Goal: Task Accomplishment & Management: Use online tool/utility

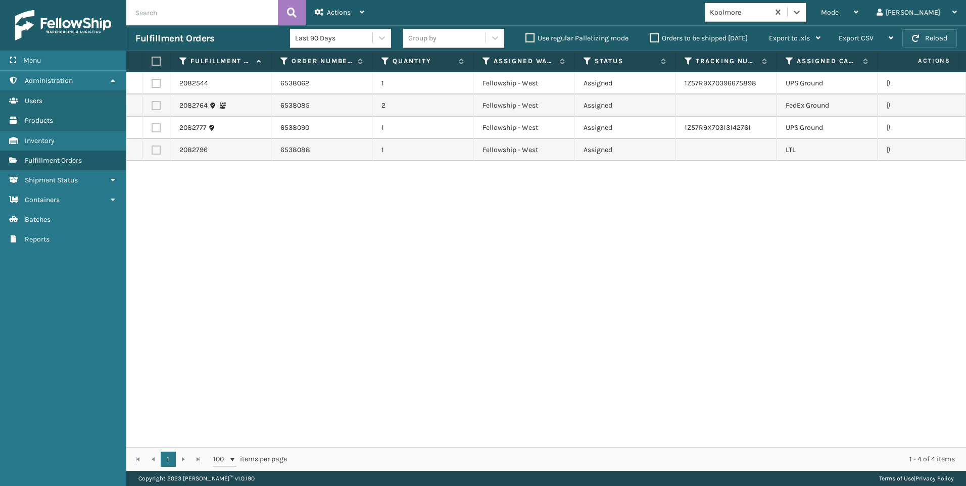
click at [909, 43] on button "Reload" at bounding box center [929, 38] width 55 height 18
click at [908, 35] on button "Reload" at bounding box center [929, 38] width 55 height 18
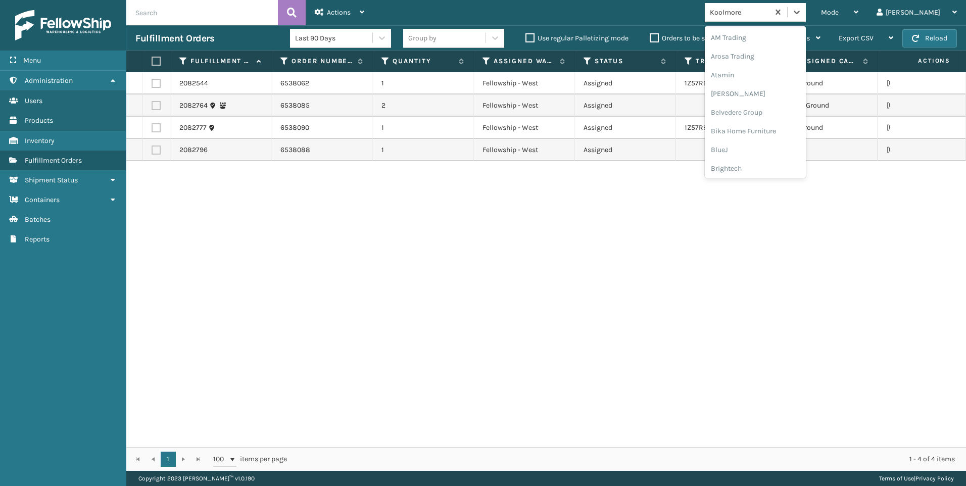
click at [770, 15] on div "Koolmore" at bounding box center [740, 12] width 60 height 11
click at [788, 141] on div "SleepGeekz" at bounding box center [755, 147] width 101 height 19
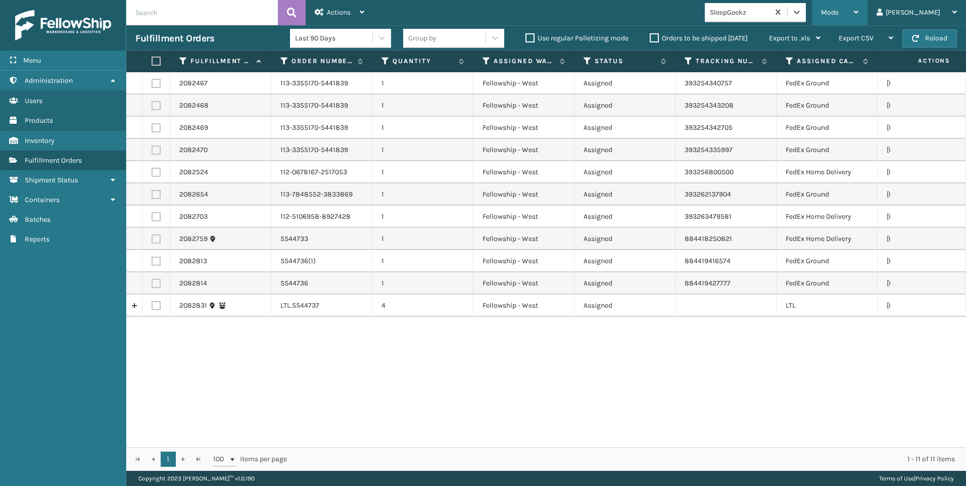
click at [838, 10] on span "Mode" at bounding box center [830, 12] width 18 height 9
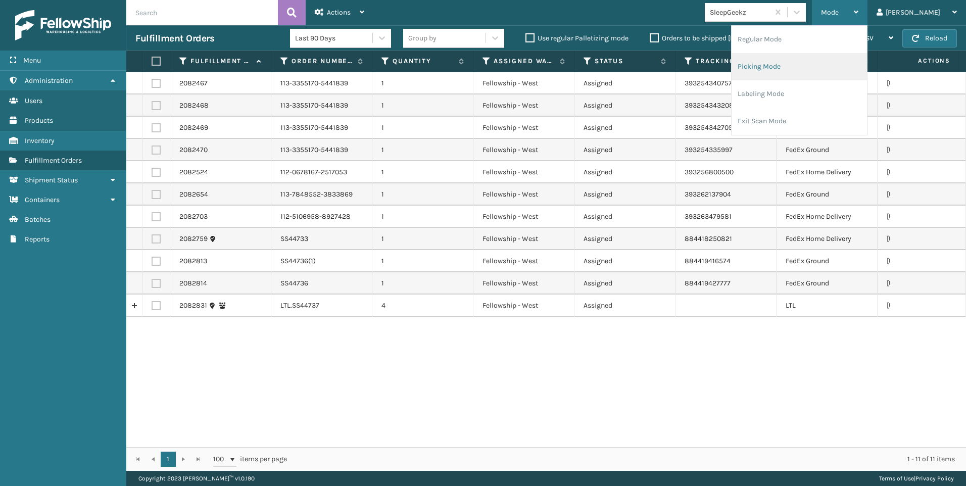
click at [812, 74] on li "Picking Mode" at bounding box center [798, 66] width 135 height 27
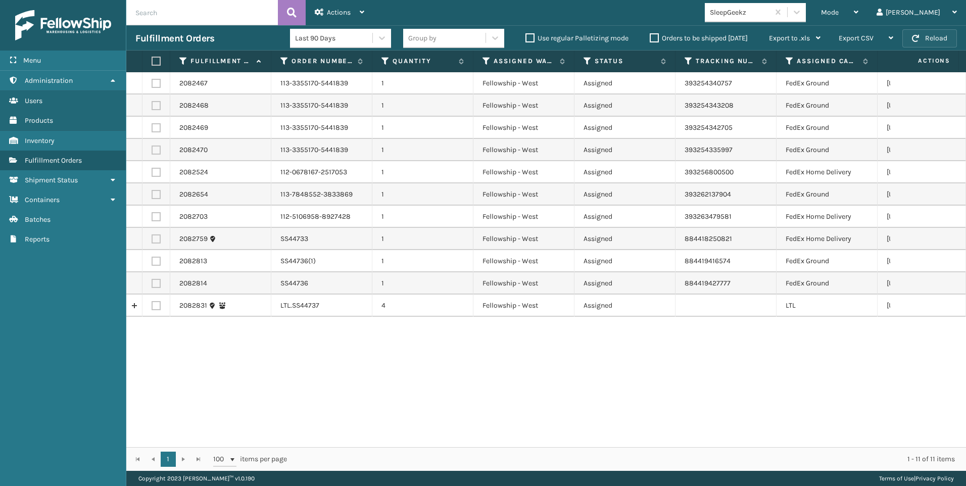
click at [915, 44] on button "Reload" at bounding box center [929, 38] width 55 height 18
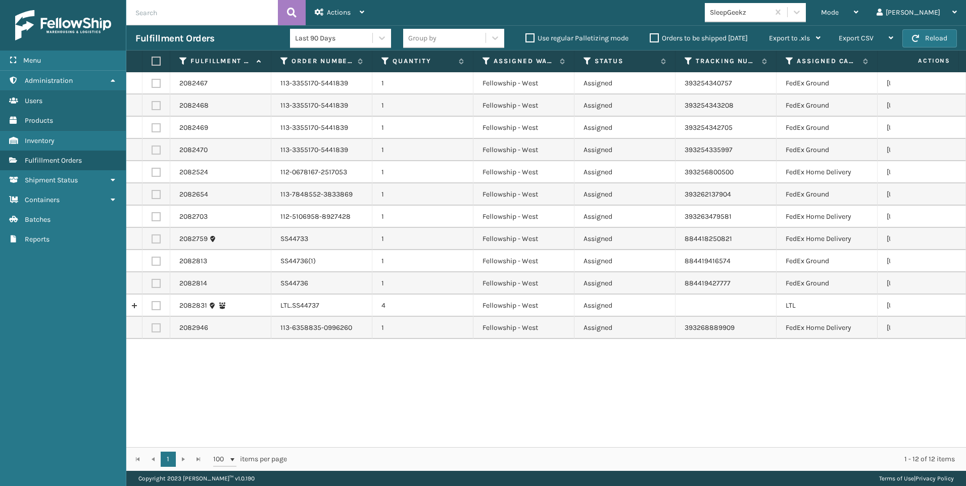
click at [156, 308] on label at bounding box center [156, 305] width 9 height 9
click at [152, 308] on input "checkbox" at bounding box center [152, 304] width 1 height 7
checkbox input "true"
click at [355, 4] on div "Actions" at bounding box center [340, 12] width 50 height 25
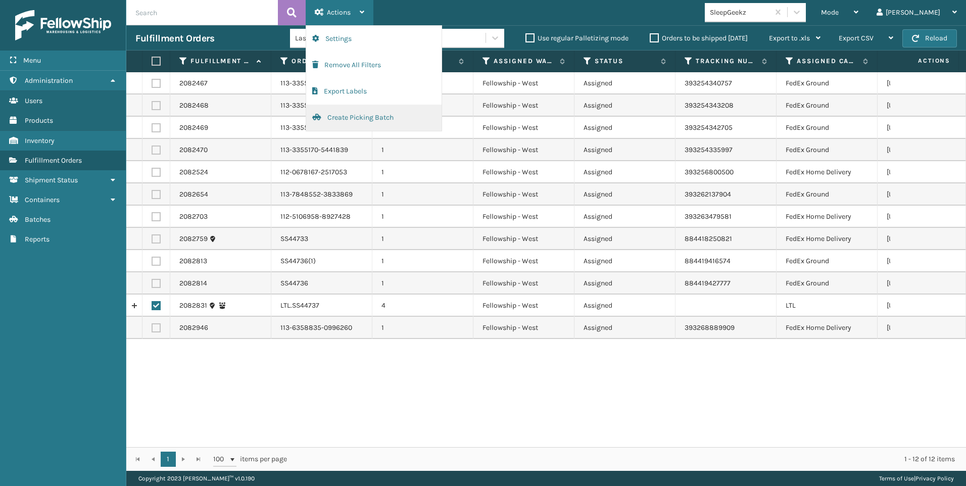
click at [342, 118] on button "Create Picking Batch" at bounding box center [373, 118] width 135 height 26
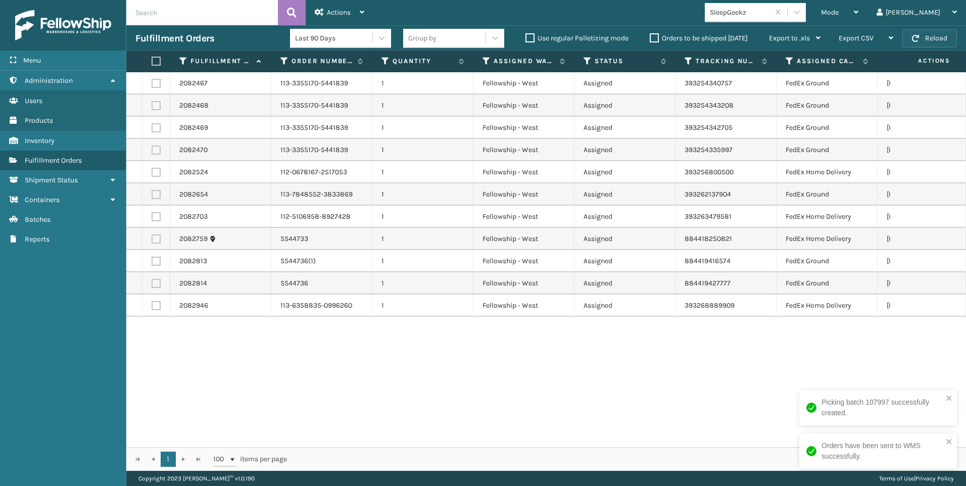
click at [914, 41] on span "button" at bounding box center [915, 38] width 7 height 7
click at [927, 31] on button "Reload" at bounding box center [929, 38] width 55 height 18
click at [770, 16] on div "SleepGeekz" at bounding box center [740, 12] width 60 height 11
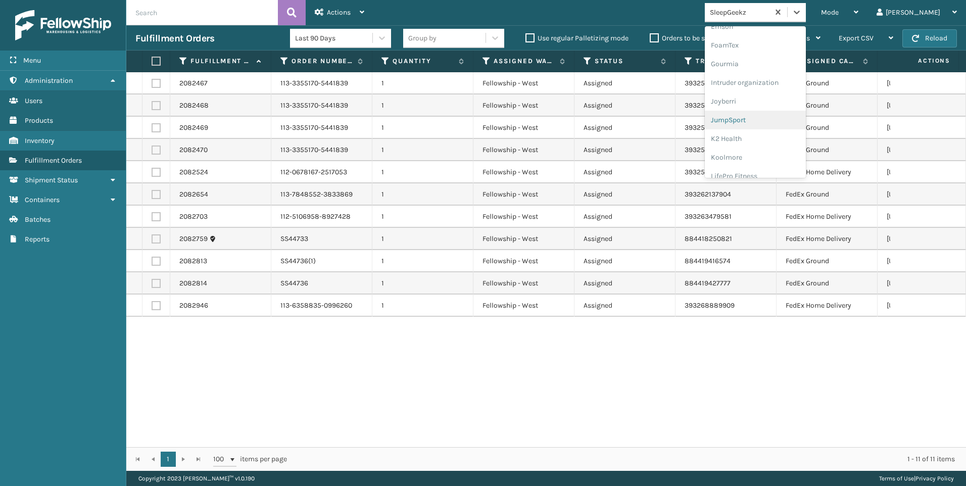
scroll to position [253, 0]
click at [791, 139] on div "Koolmore" at bounding box center [755, 140] width 101 height 19
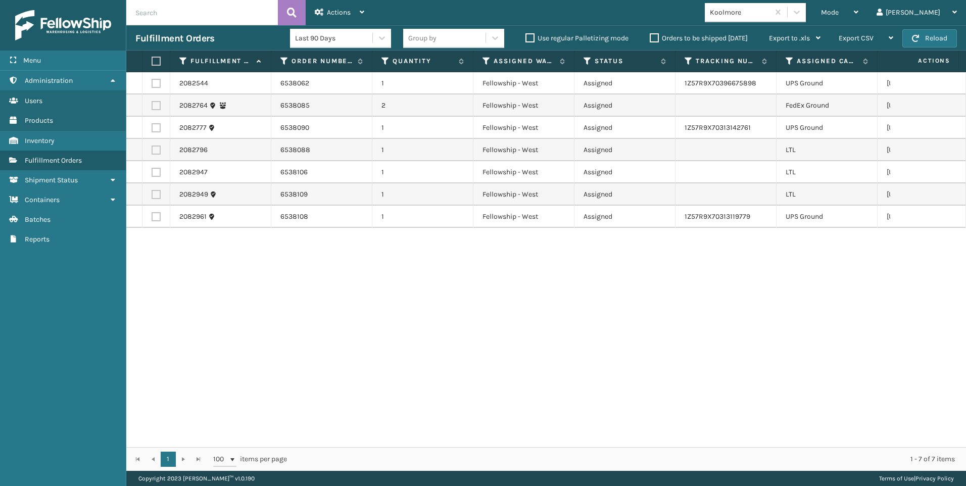
drag, startPoint x: 156, startPoint y: 150, endPoint x: 156, endPoint y: 175, distance: 25.3
click at [156, 150] on label at bounding box center [156, 149] width 9 height 9
click at [152, 150] on input "checkbox" at bounding box center [152, 148] width 1 height 7
checkbox input "true"
click at [155, 173] on label at bounding box center [156, 172] width 9 height 9
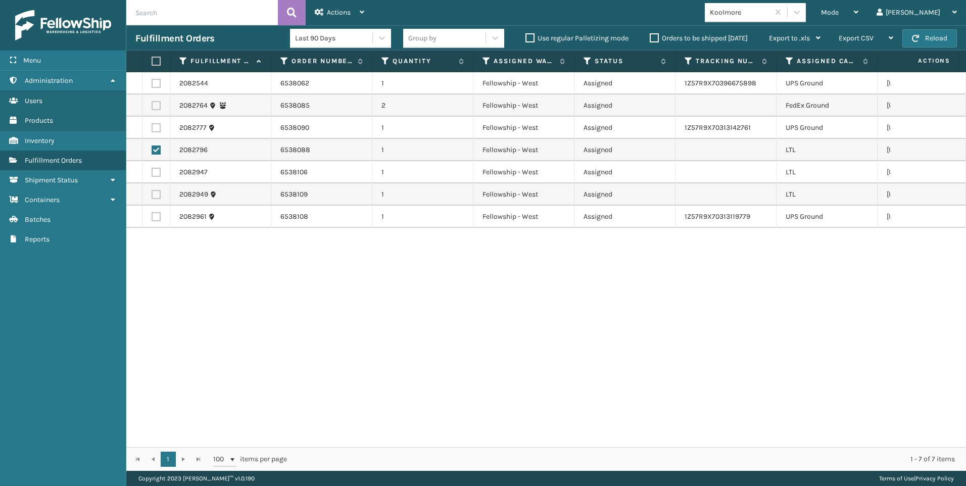
click at [152, 173] on input "checkbox" at bounding box center [152, 171] width 1 height 7
checkbox input "true"
click at [153, 190] on label at bounding box center [156, 194] width 9 height 9
click at [152, 190] on input "checkbox" at bounding box center [152, 193] width 1 height 7
click at [155, 192] on label at bounding box center [156, 194] width 9 height 9
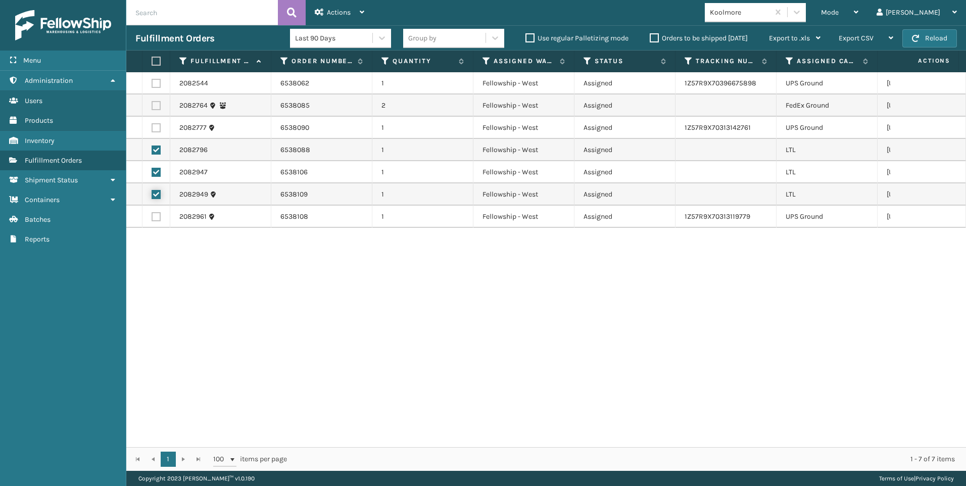
click at [152, 192] on input "checkbox" at bounding box center [152, 193] width 1 height 7
click at [156, 191] on label at bounding box center [156, 194] width 9 height 9
click at [152, 191] on input "checkbox" at bounding box center [152, 193] width 1 height 7
checkbox input "true"
click at [353, 15] on div "Actions" at bounding box center [340, 12] width 50 height 25
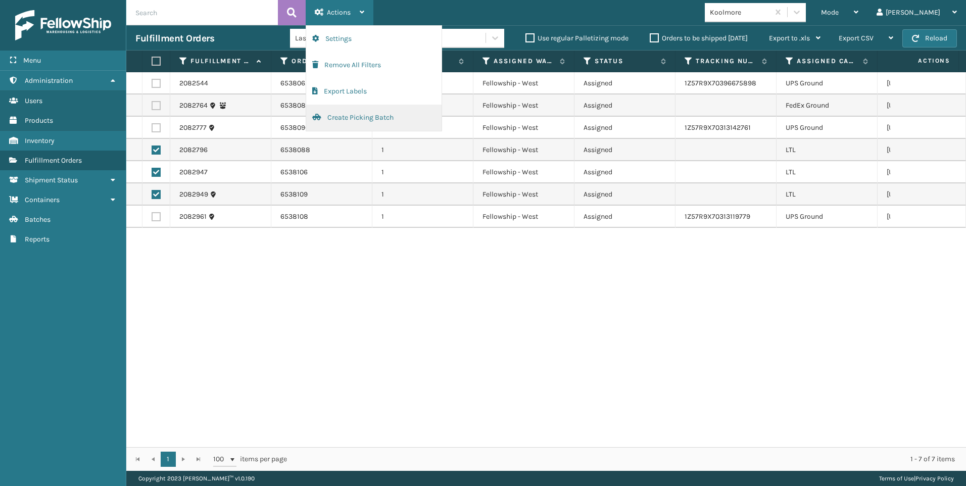
click at [393, 125] on button "Create Picking Batch" at bounding box center [373, 118] width 135 height 26
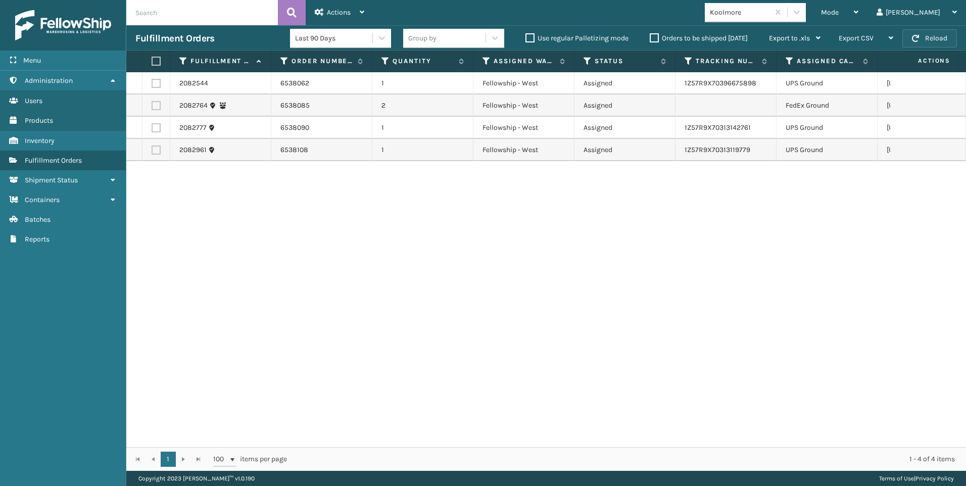
click at [905, 43] on button "Reload" at bounding box center [929, 38] width 55 height 18
click at [858, 3] on div "Mode" at bounding box center [839, 12] width 37 height 25
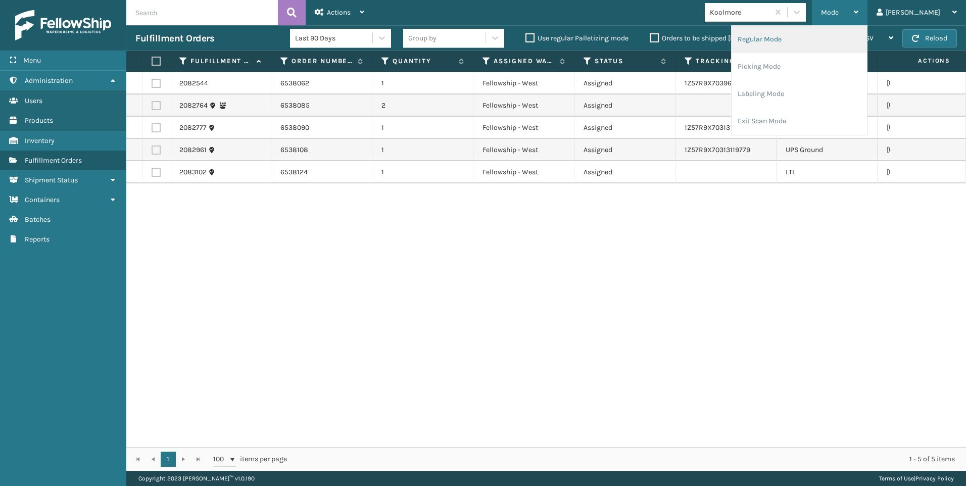
click at [828, 35] on li "Regular Mode" at bounding box center [798, 39] width 135 height 27
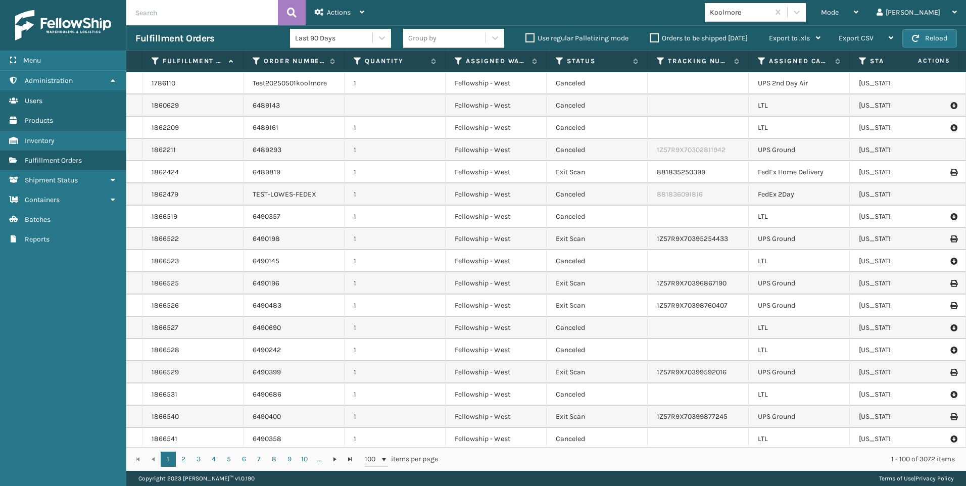
click at [183, 16] on input "text" at bounding box center [202, 12] width 152 height 25
paste input "2082796"
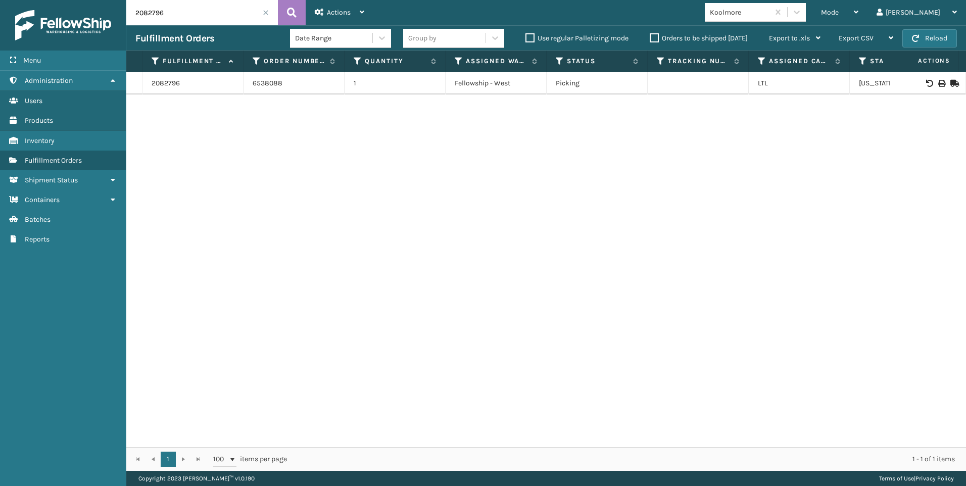
click at [938, 81] on div at bounding box center [927, 83] width 57 height 7
click at [938, 81] on icon at bounding box center [941, 83] width 6 height 7
drag, startPoint x: 124, startPoint y: 16, endPoint x: 0, endPoint y: 10, distance: 124.4
click at [0, 12] on html "Bill of Lading has been successfully printed. Menu Inventory Administration Inv…" at bounding box center [483, 243] width 966 height 486
paste input "947"
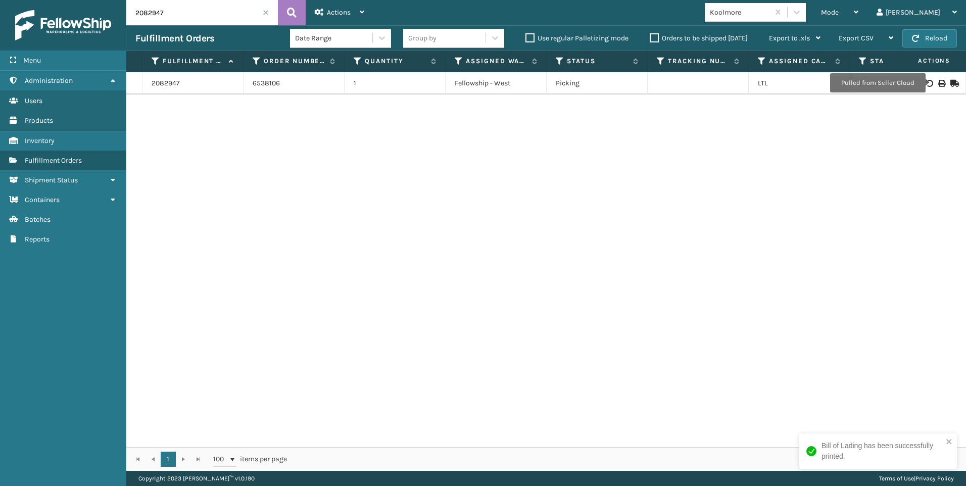
click at [938, 83] on icon at bounding box center [941, 83] width 6 height 7
click at [10, 0] on div "Menu Inventory Administration Inventory Users Inventory Products Inventory Inve…" at bounding box center [483, 0] width 966 height 0
paste input "9"
type input "2082949"
click at [938, 85] on icon at bounding box center [941, 83] width 6 height 7
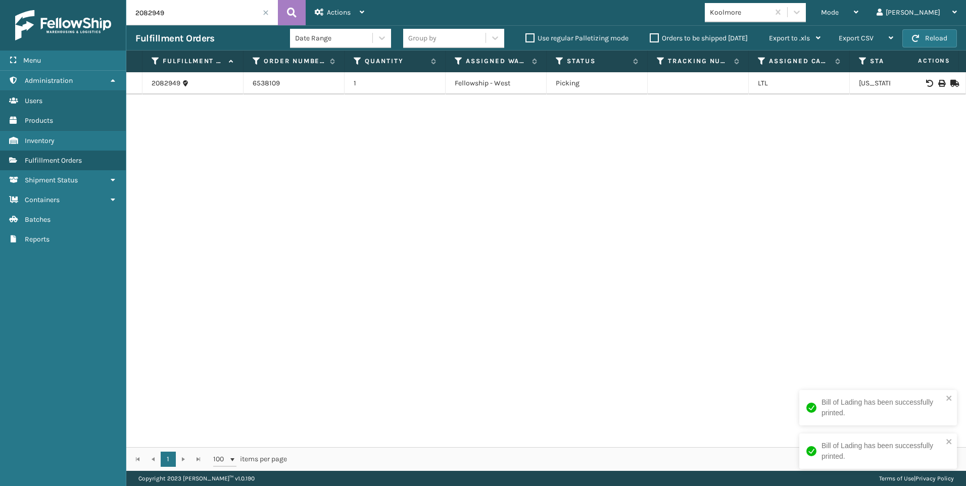
drag, startPoint x: 228, startPoint y: 119, endPoint x: 181, endPoint y: 16, distance: 113.5
click at [229, 119] on div "2082949 6538109 1 Fellowship - West Picking LTL [US_STATE]" at bounding box center [545, 259] width 839 height 375
click at [261, 11] on input "2082949" at bounding box center [202, 12] width 152 height 25
click at [265, 12] on span at bounding box center [266, 13] width 6 height 6
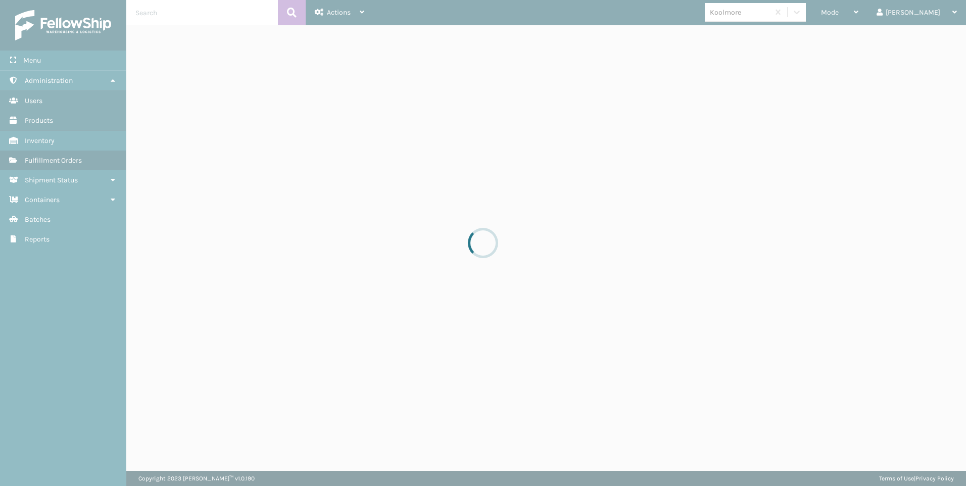
click at [895, 21] on div at bounding box center [483, 243] width 966 height 486
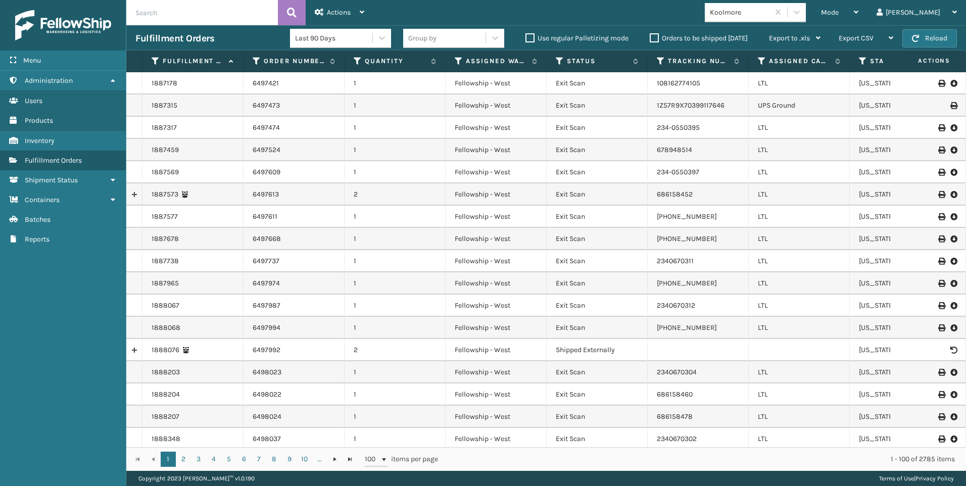
click at [858, 12] on div "Mode" at bounding box center [839, 12] width 37 height 25
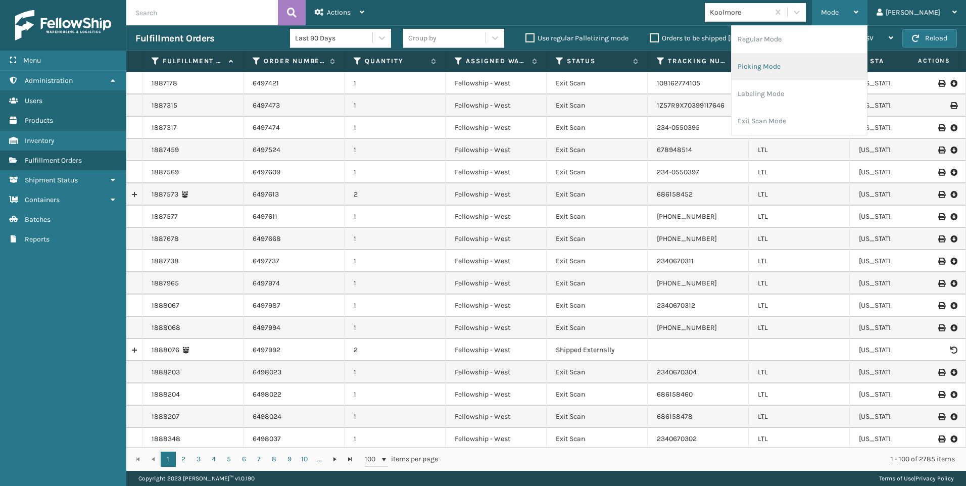
click at [842, 66] on li "Picking Mode" at bounding box center [798, 66] width 135 height 27
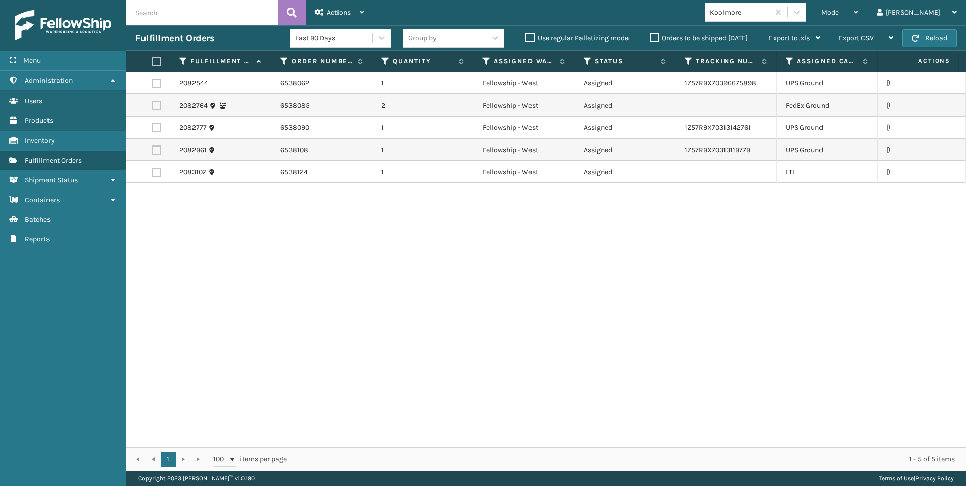
drag, startPoint x: 471, startPoint y: 206, endPoint x: 442, endPoint y: 203, distance: 28.9
click at [916, 36] on span "button" at bounding box center [915, 38] width 7 height 7
click at [770, 14] on div "Koolmore" at bounding box center [740, 12] width 60 height 11
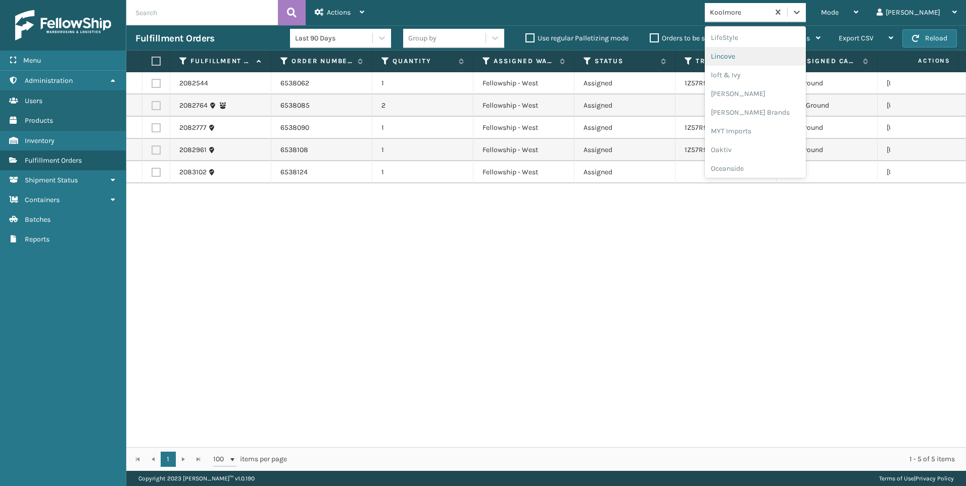
scroll to position [507, 0]
click at [795, 152] on div "SleepGeekz" at bounding box center [755, 147] width 101 height 19
